Goal: Transaction & Acquisition: Book appointment/travel/reservation

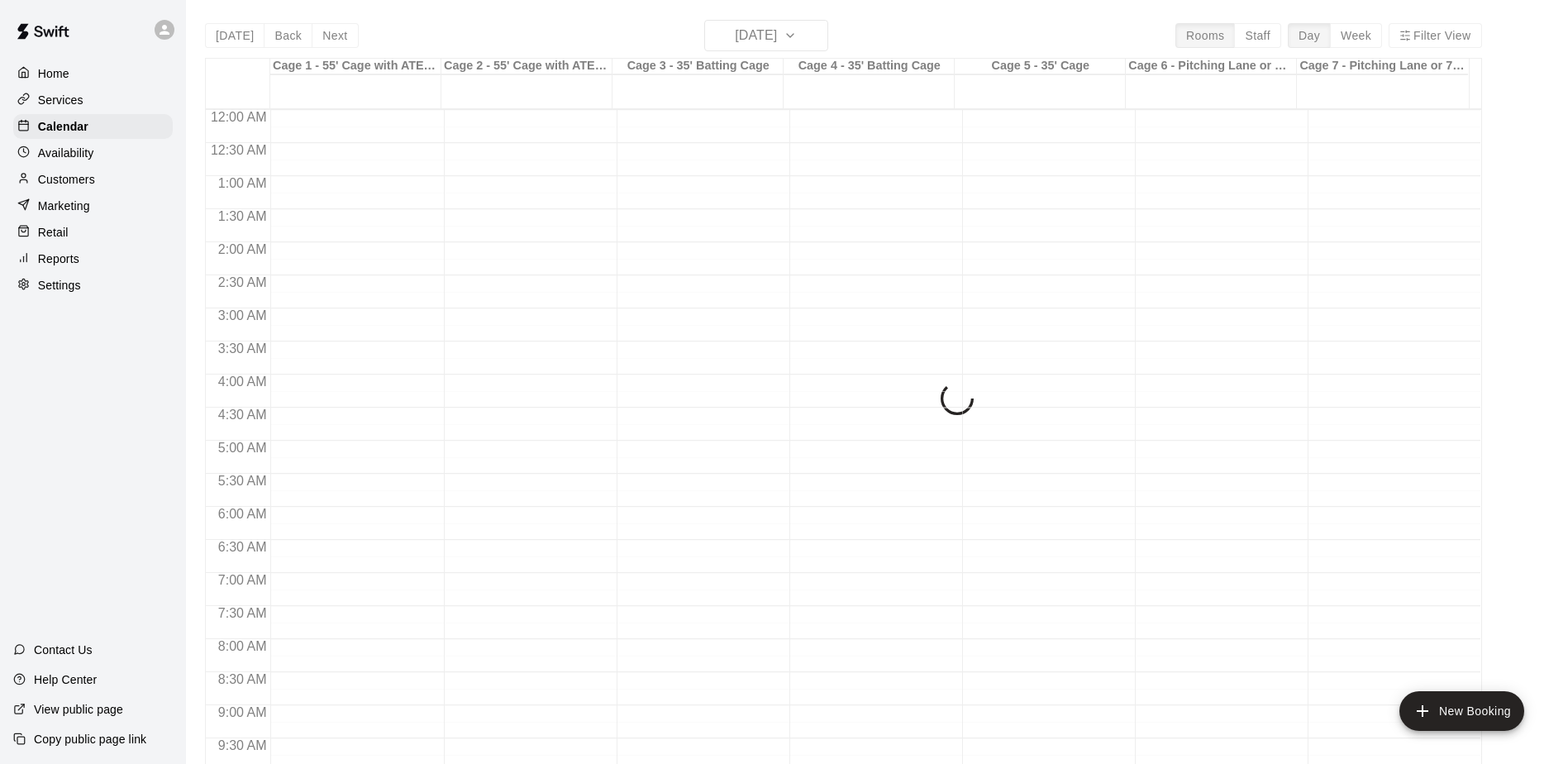
scroll to position [865, 0]
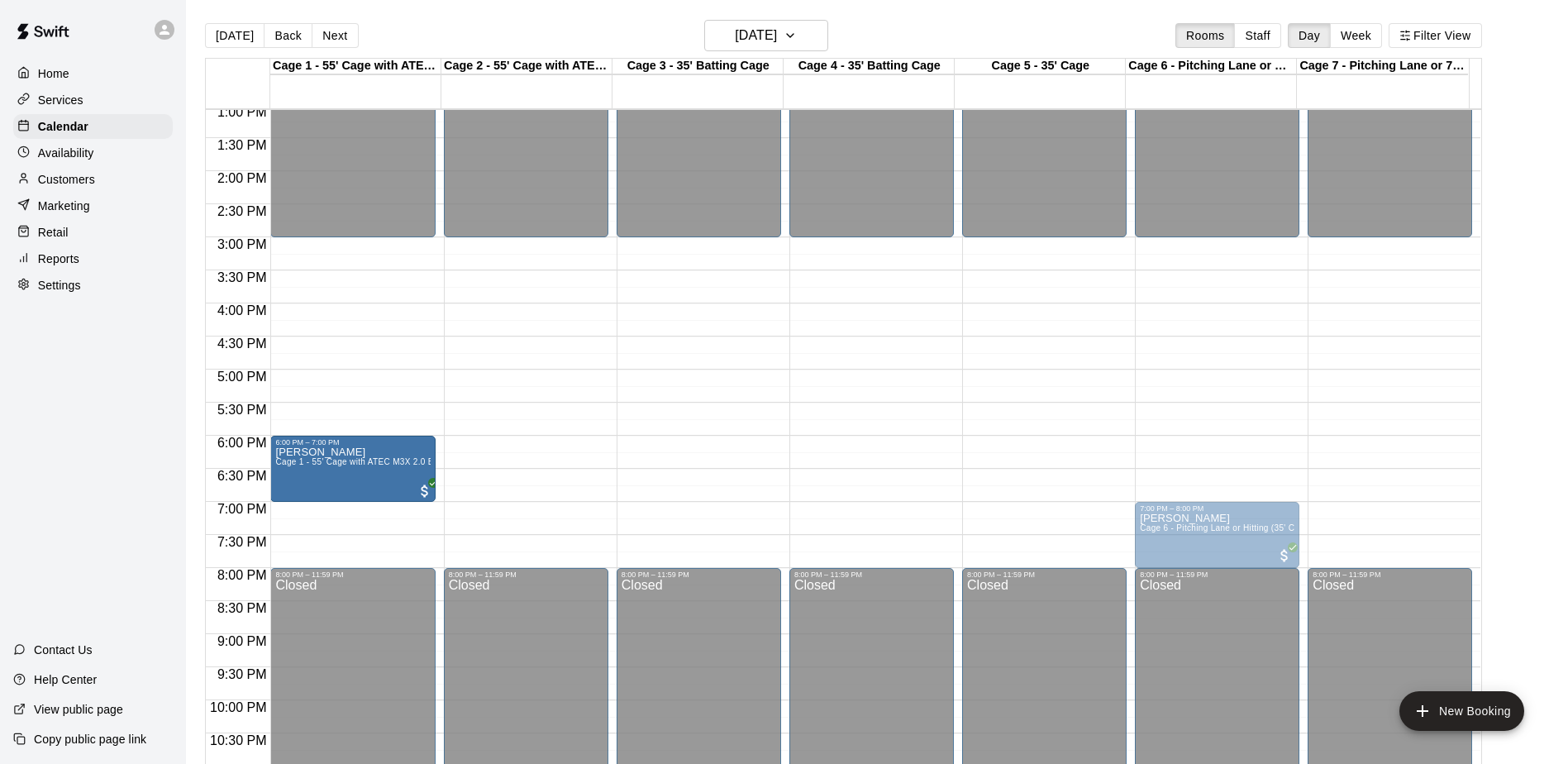
drag, startPoint x: 396, startPoint y: 397, endPoint x: 399, endPoint y: 471, distance: 74.1
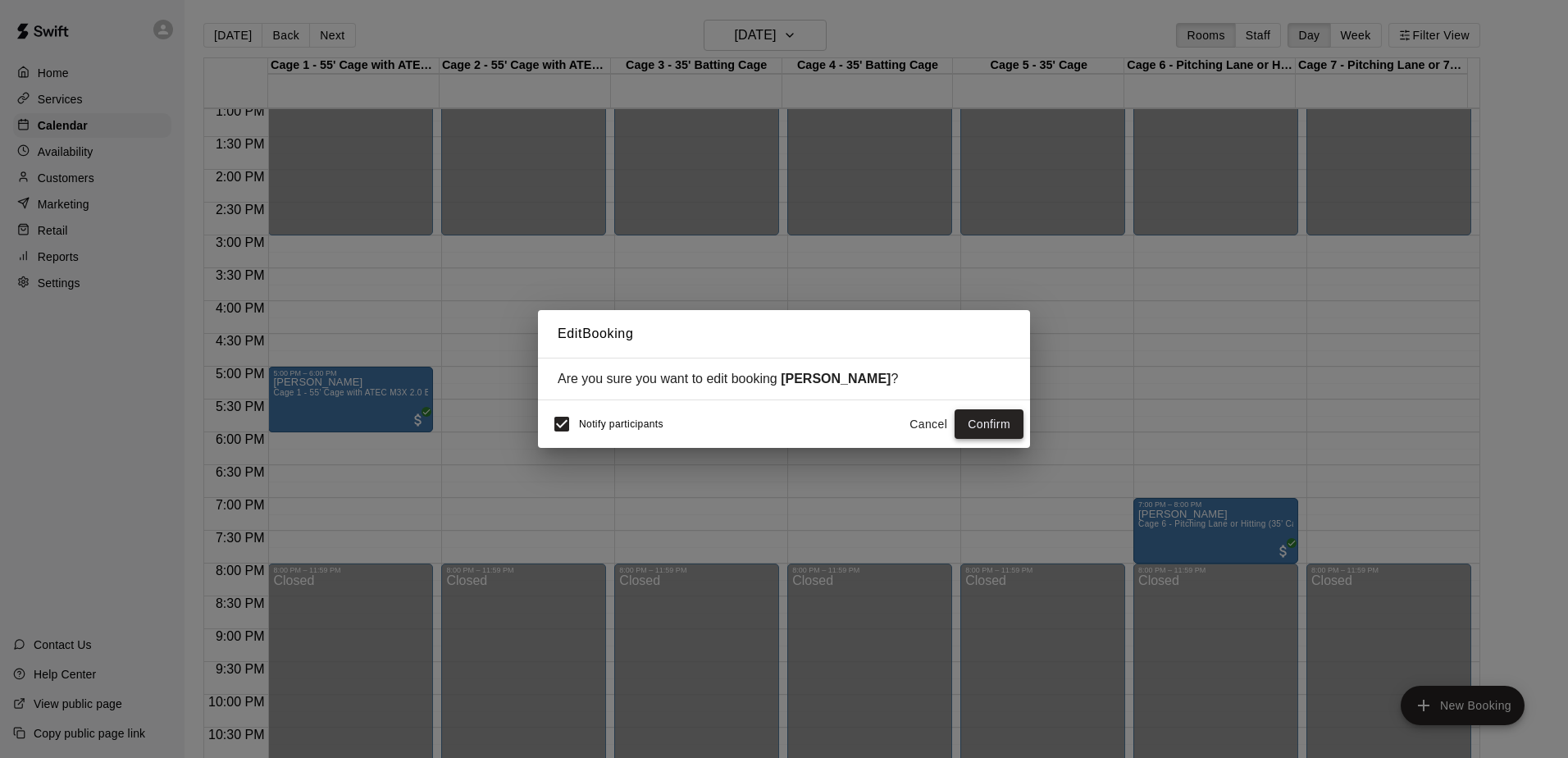
click at [990, 416] on button "Confirm" at bounding box center [989, 424] width 69 height 30
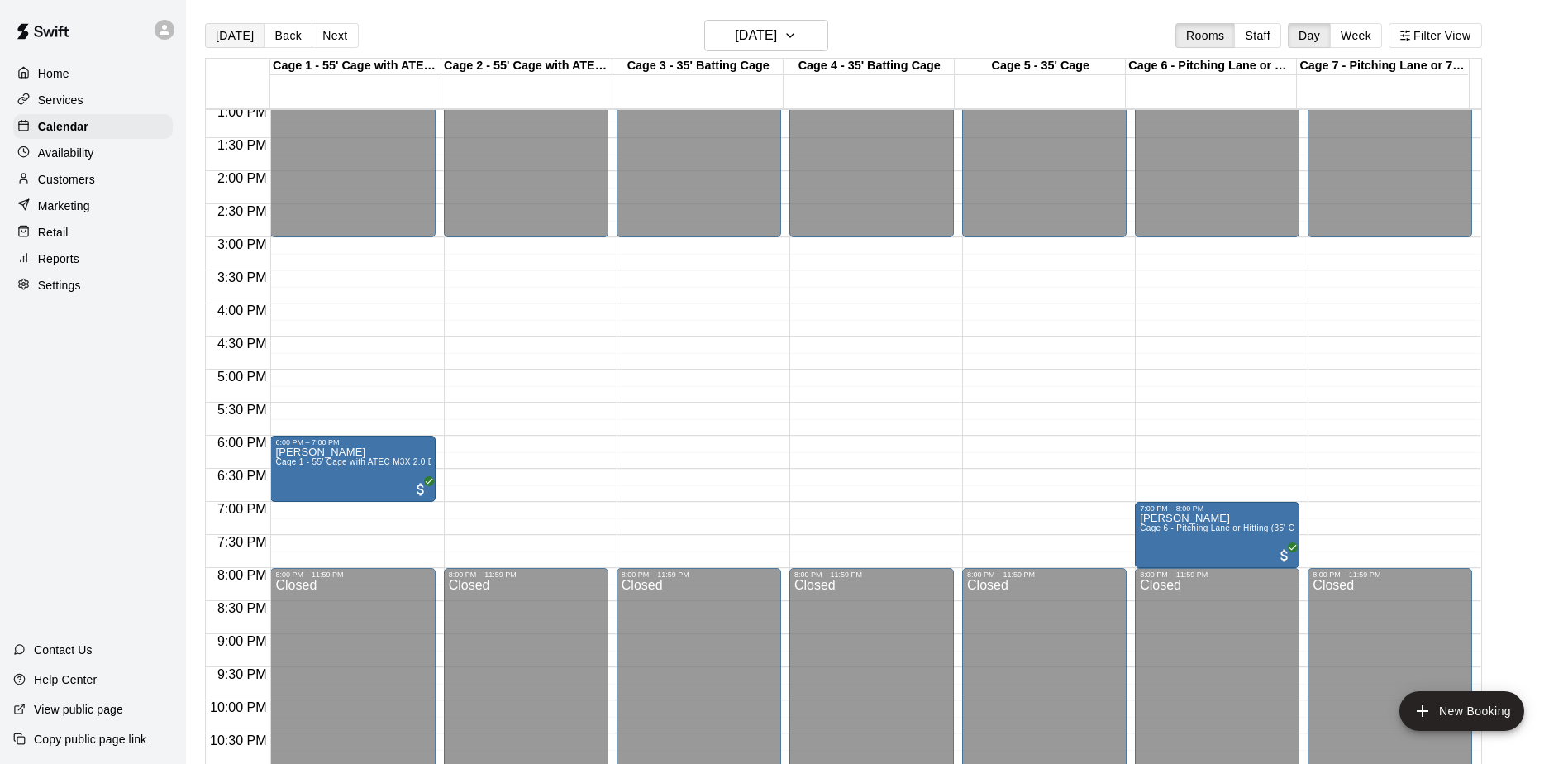
click at [230, 41] on button "[DATE]" at bounding box center [235, 35] width 59 height 25
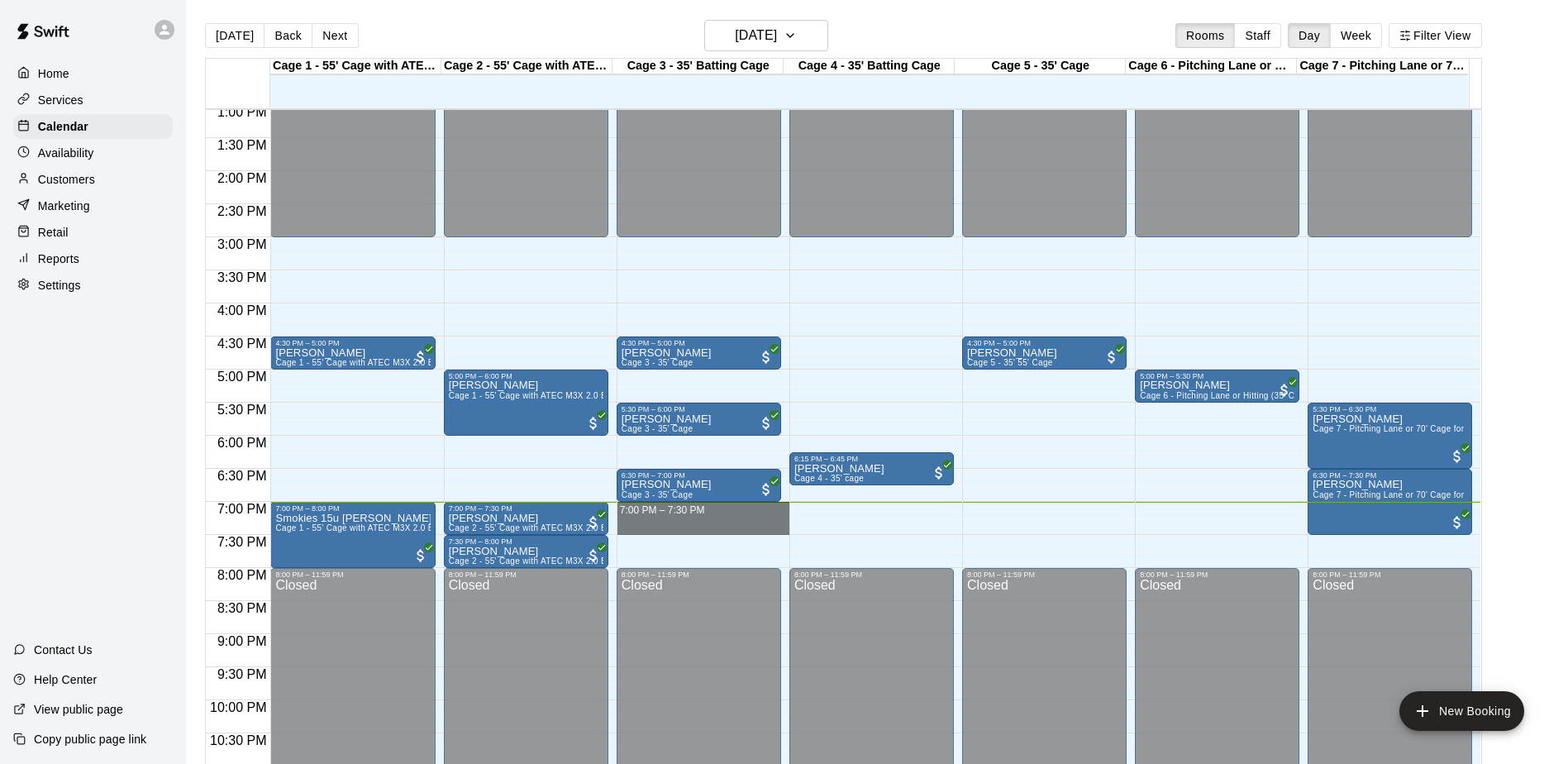
drag, startPoint x: 686, startPoint y: 509, endPoint x: 694, endPoint y: 533, distance: 25.3
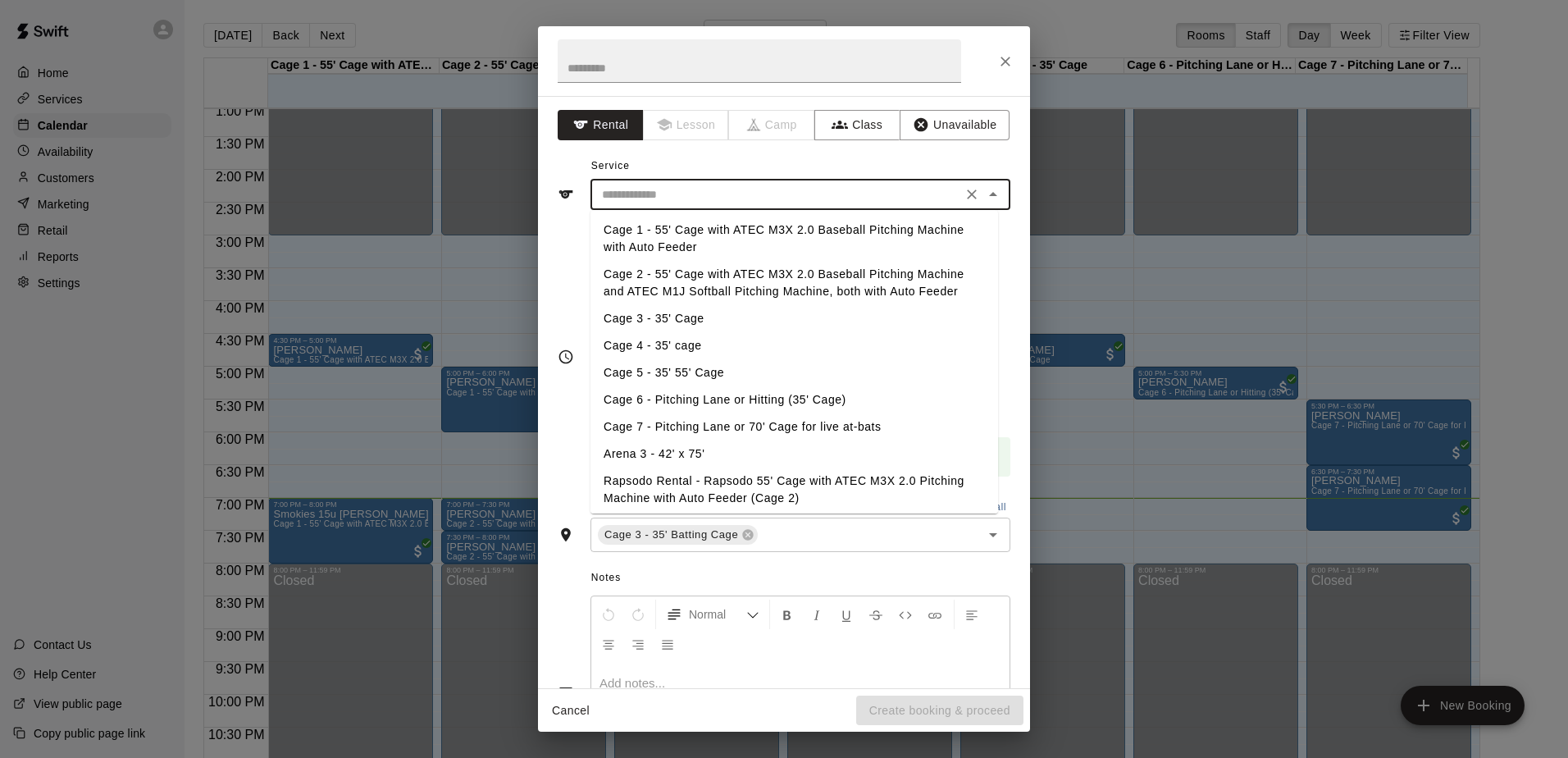
click at [732, 198] on input "text" at bounding box center [776, 195] width 361 height 20
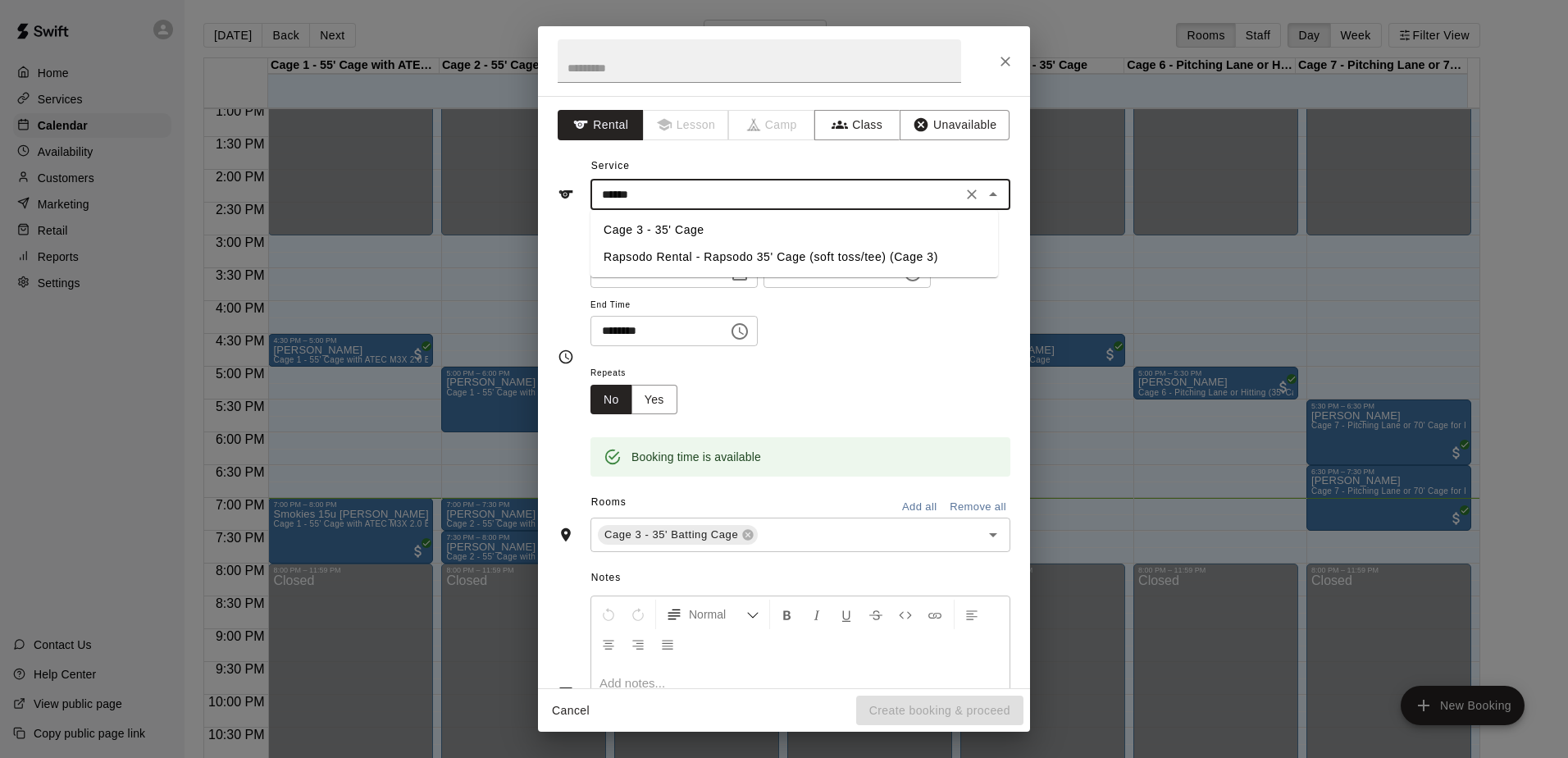
click at [717, 218] on li "Cage 3 - 35' Cage" at bounding box center [794, 230] width 408 height 27
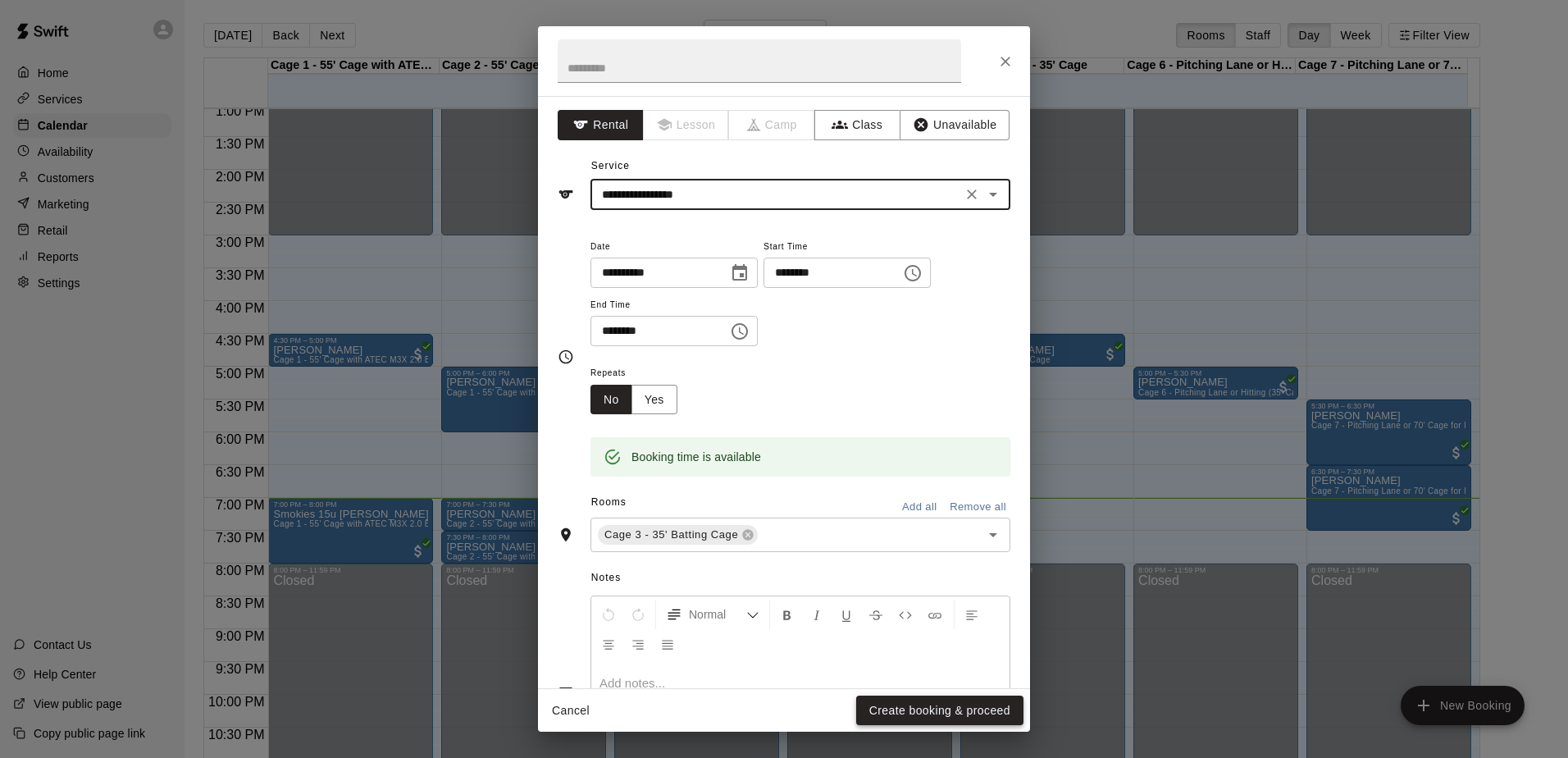
type input "**********"
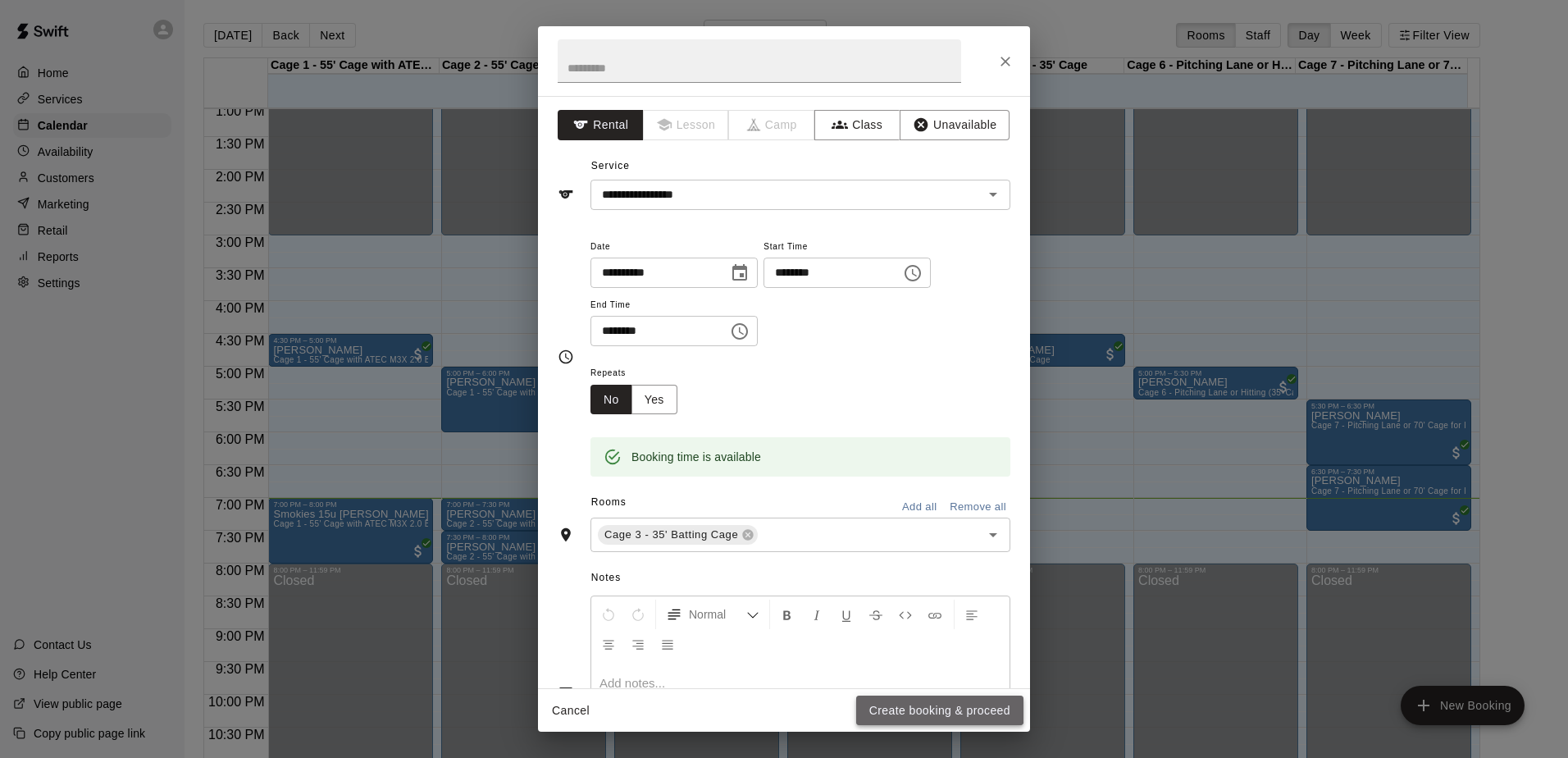
click at [928, 708] on button "Create booking & proceed" at bounding box center [939, 710] width 167 height 30
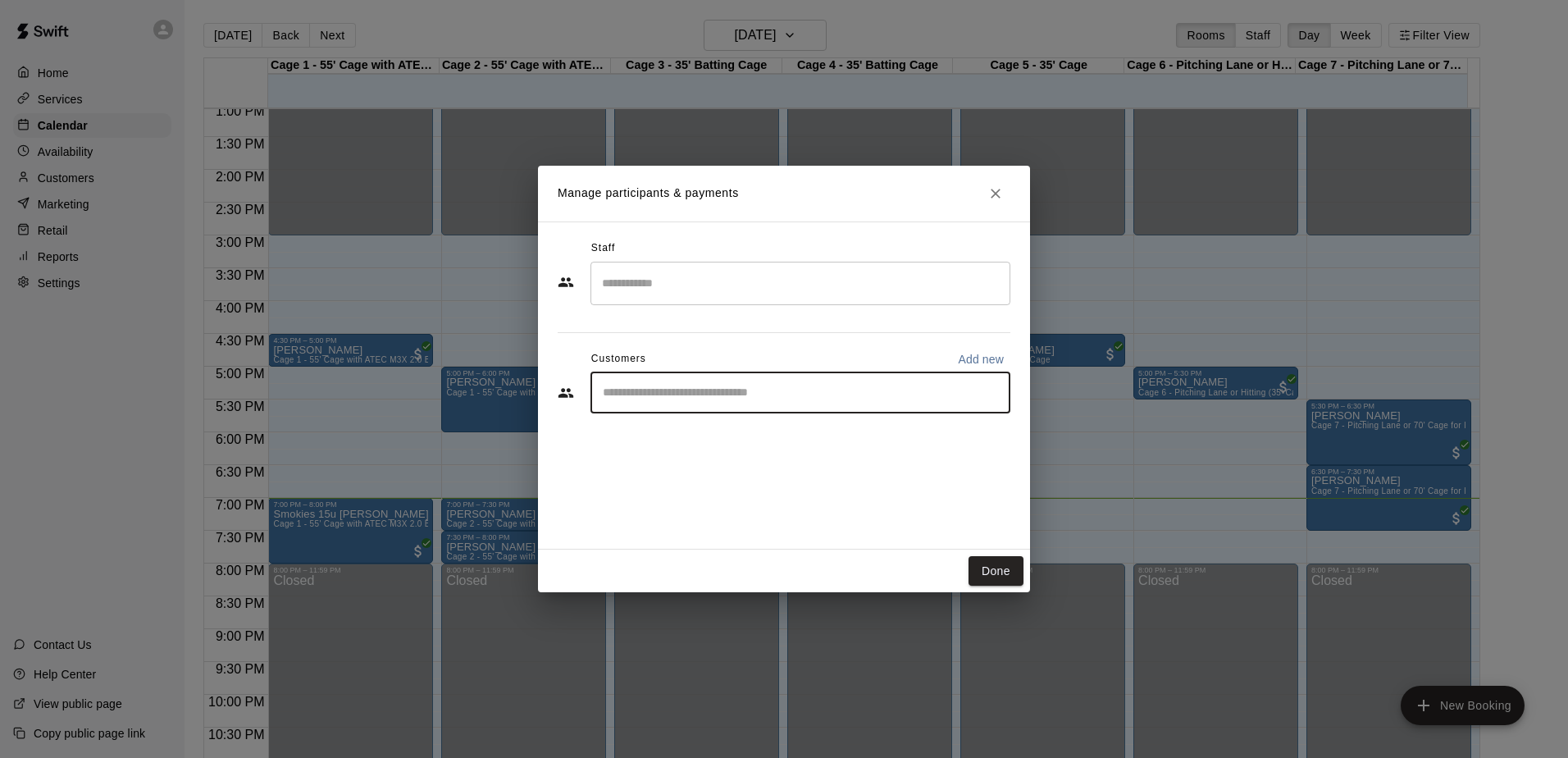
click at [720, 400] on input "Start typing to search customers..." at bounding box center [800, 393] width 405 height 17
type input "***"
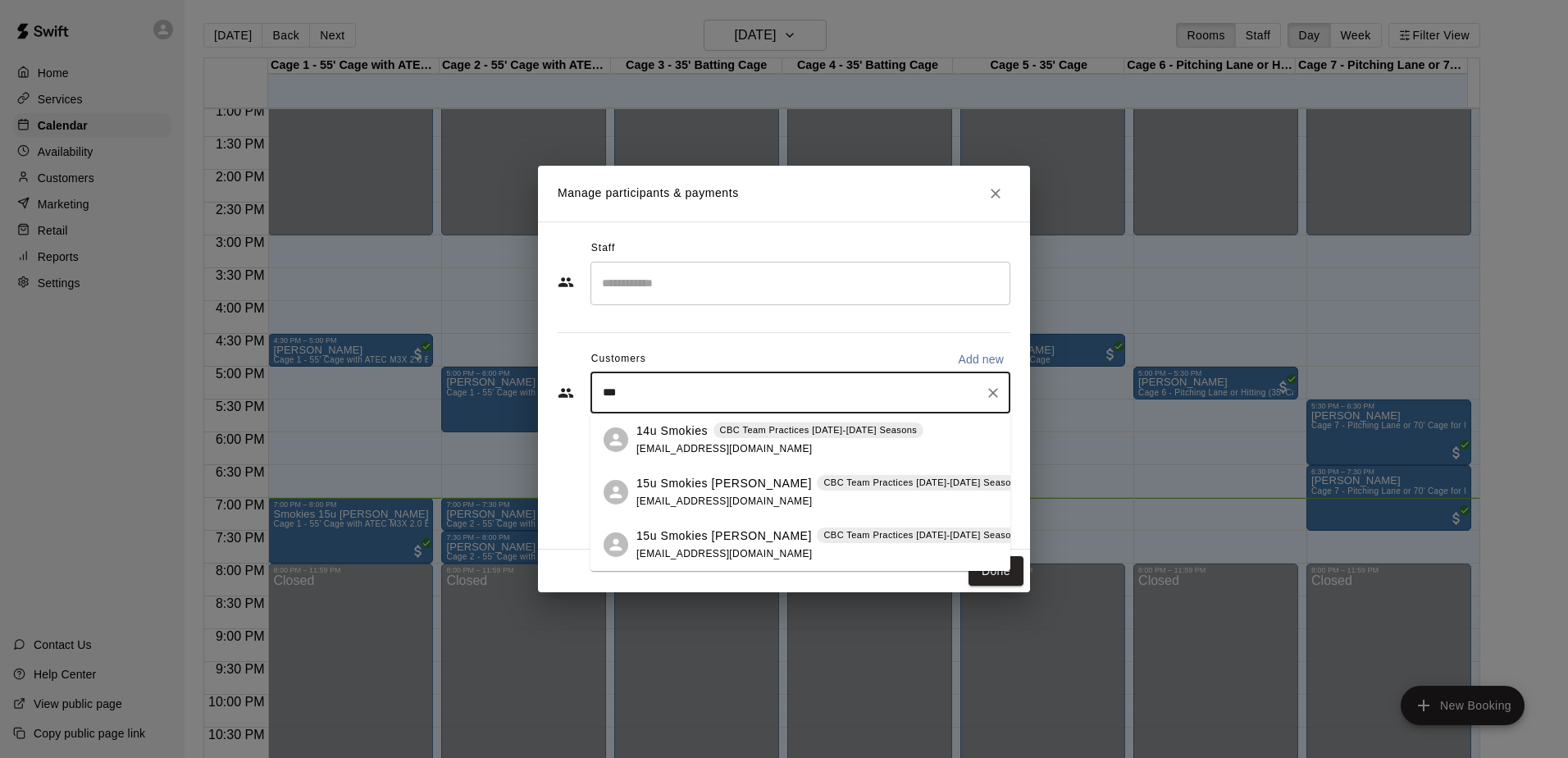
click at [729, 534] on p "15u Smokies [PERSON_NAME]" at bounding box center [723, 535] width 176 height 17
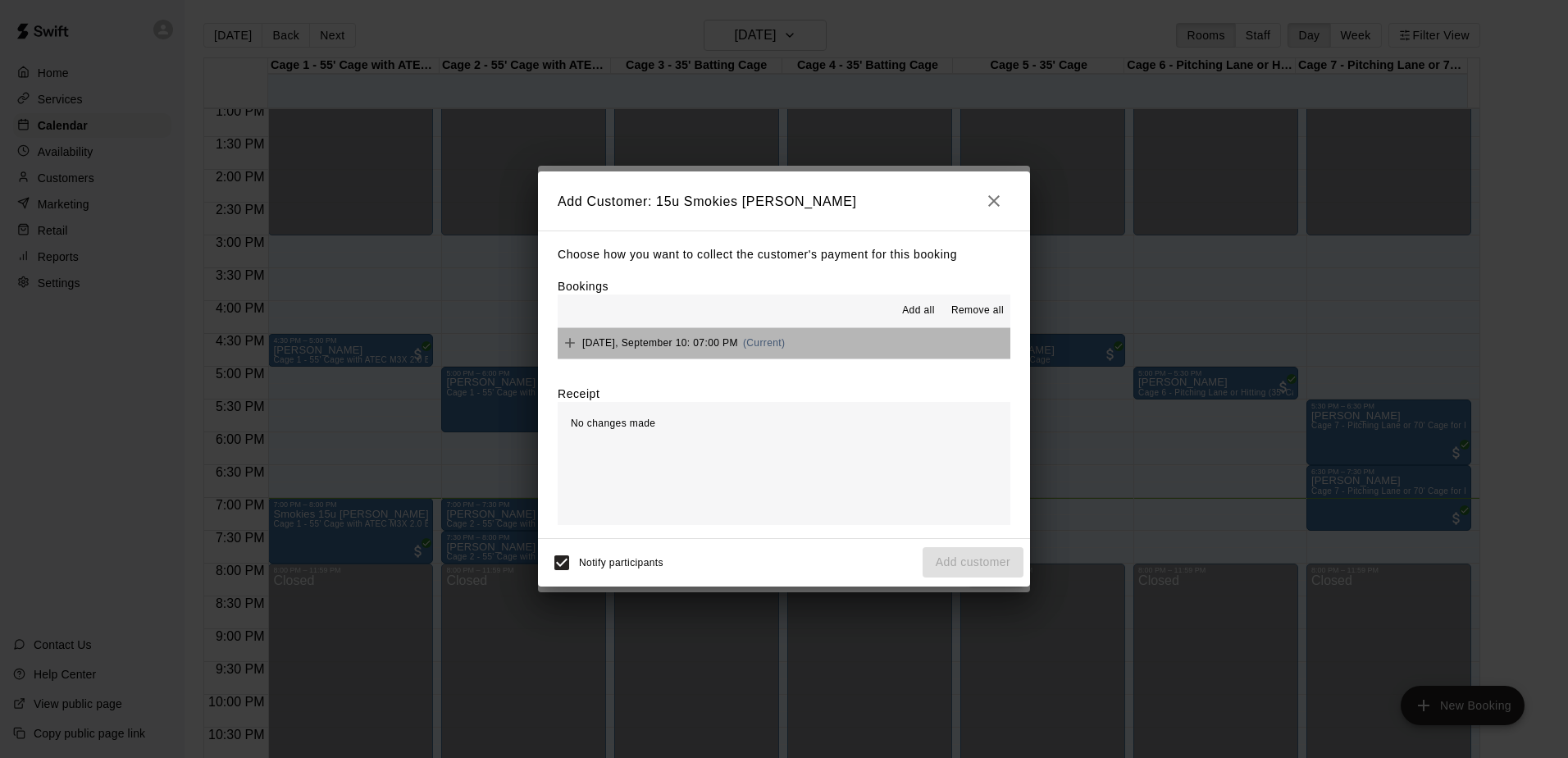
click at [855, 343] on button "[DATE], September 10: 07:00 PM (Current)" at bounding box center [784, 343] width 453 height 30
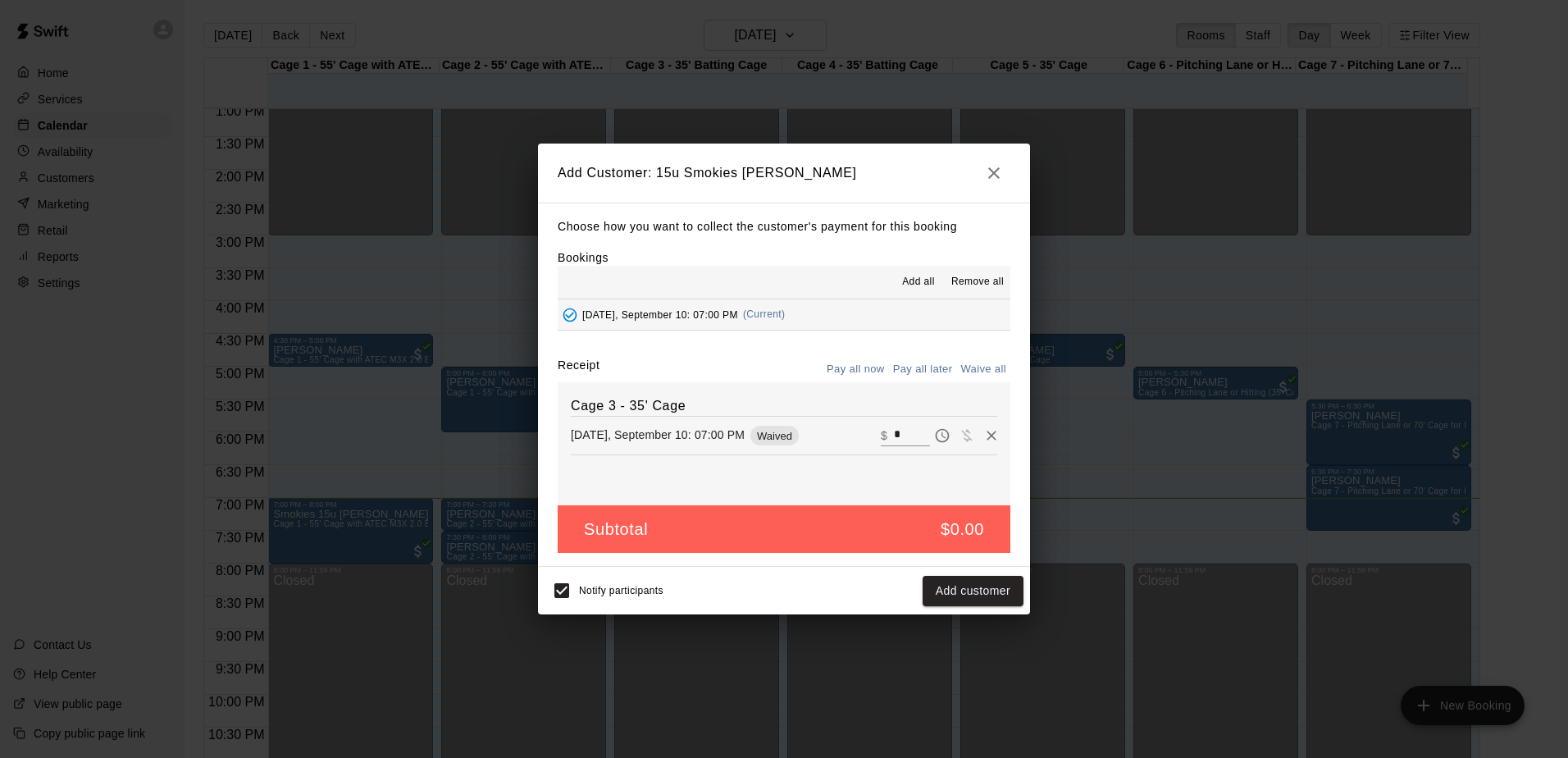
click at [960, 593] on button "Add customer" at bounding box center [973, 591] width 101 height 30
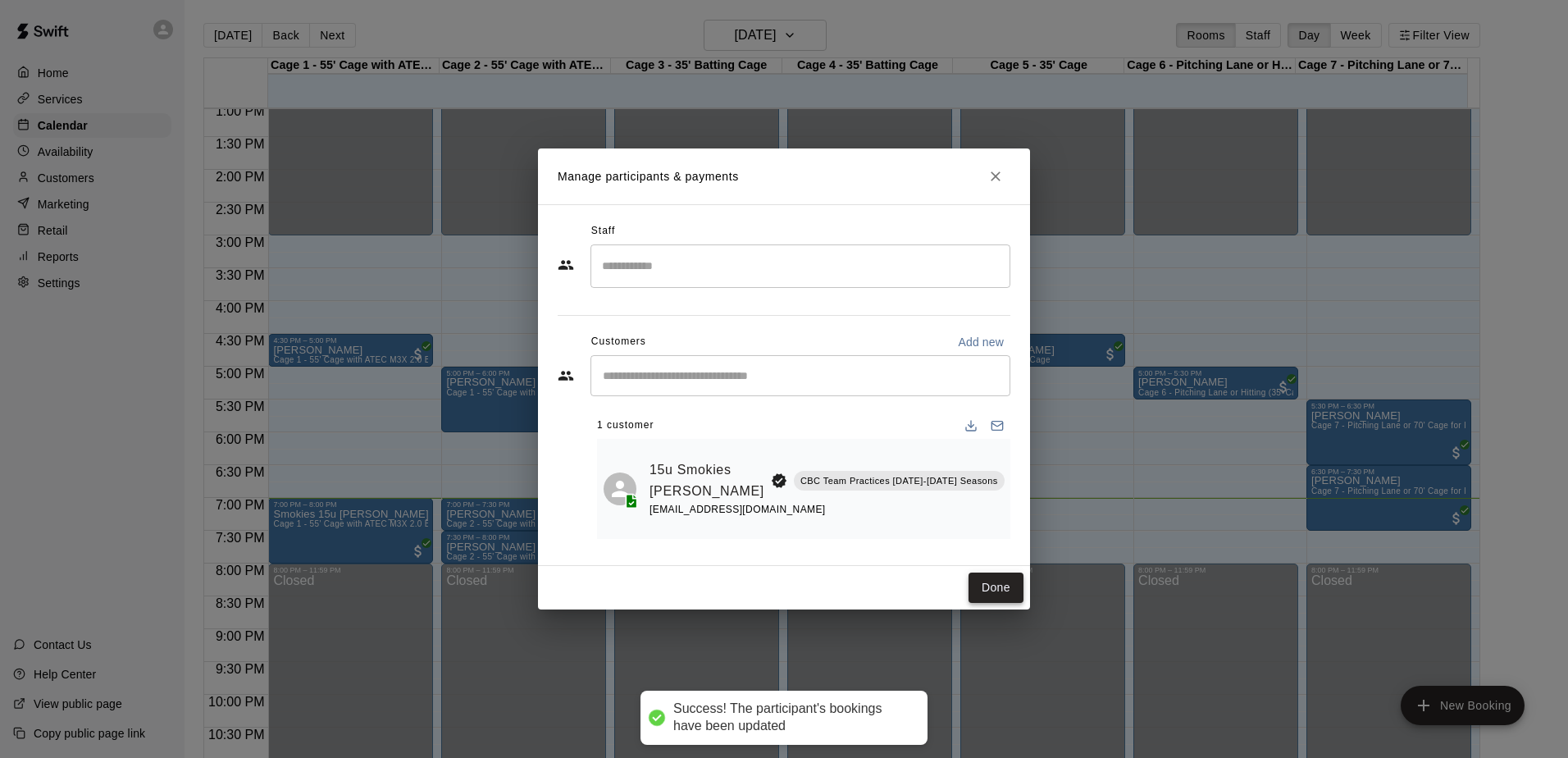
click at [997, 580] on button "Done" at bounding box center [995, 587] width 55 height 30
